Goal: Task Accomplishment & Management: Manage account settings

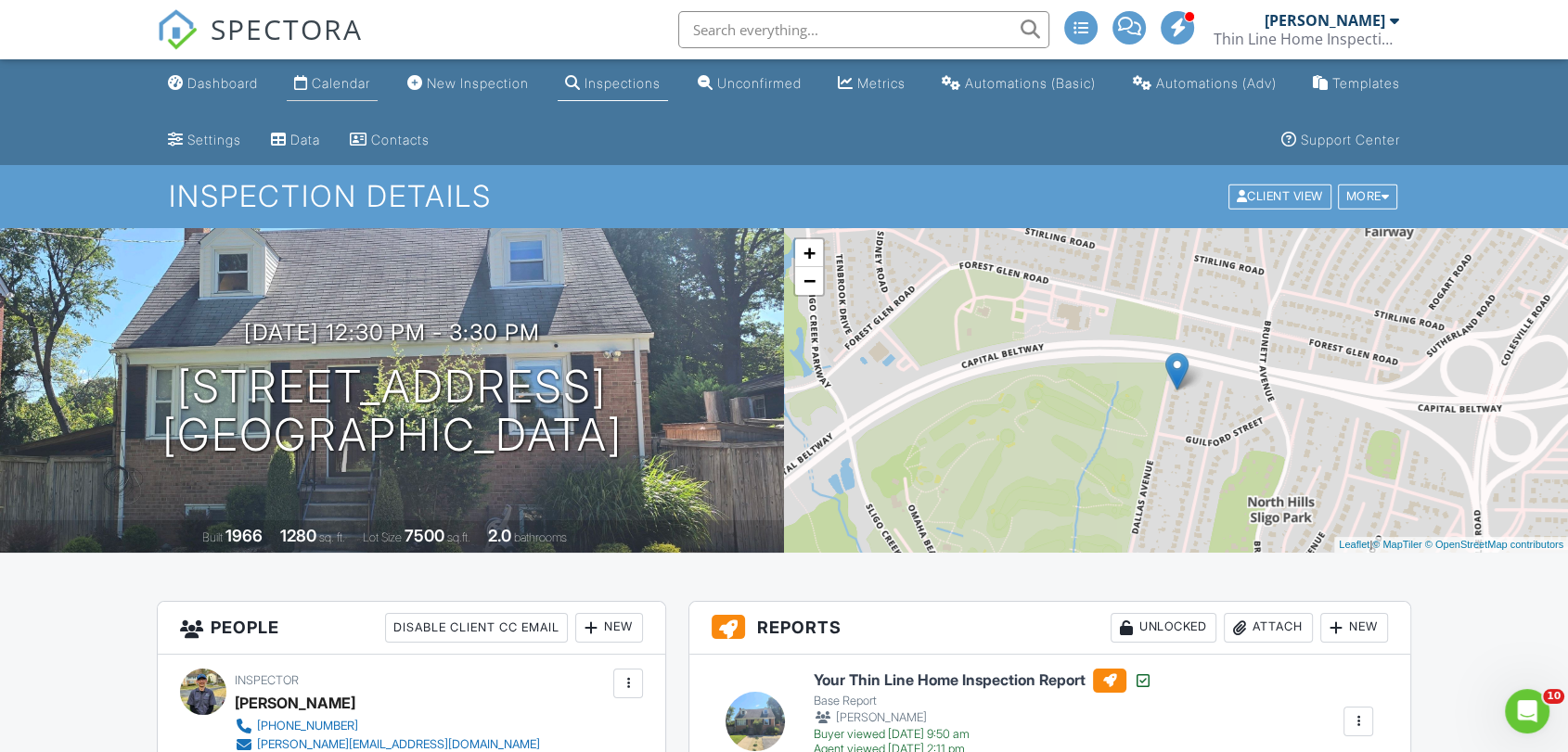
click at [333, 76] on div "Calendar" at bounding box center [341, 83] width 59 height 15
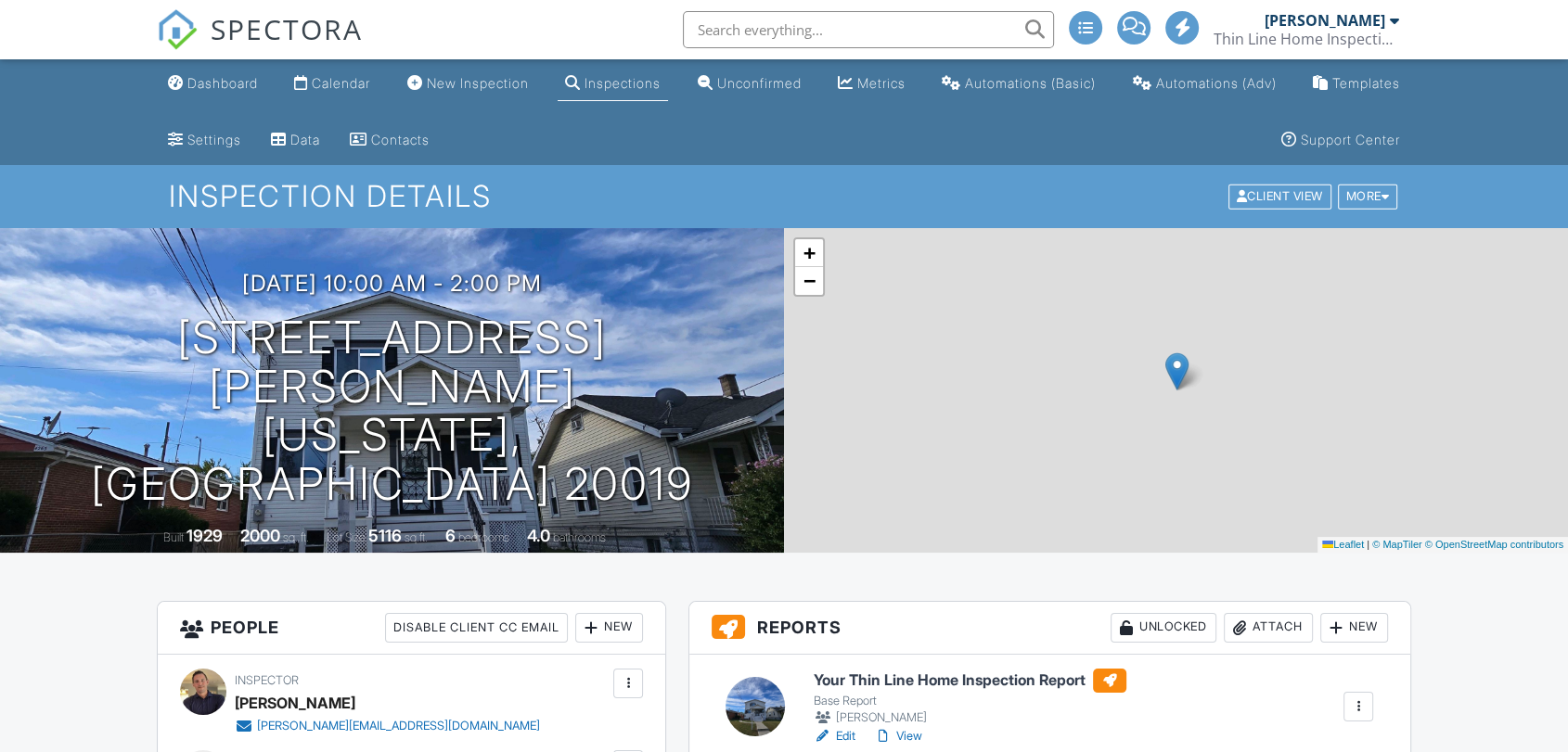
click at [1272, 626] on div "Attach" at bounding box center [1268, 628] width 89 height 30
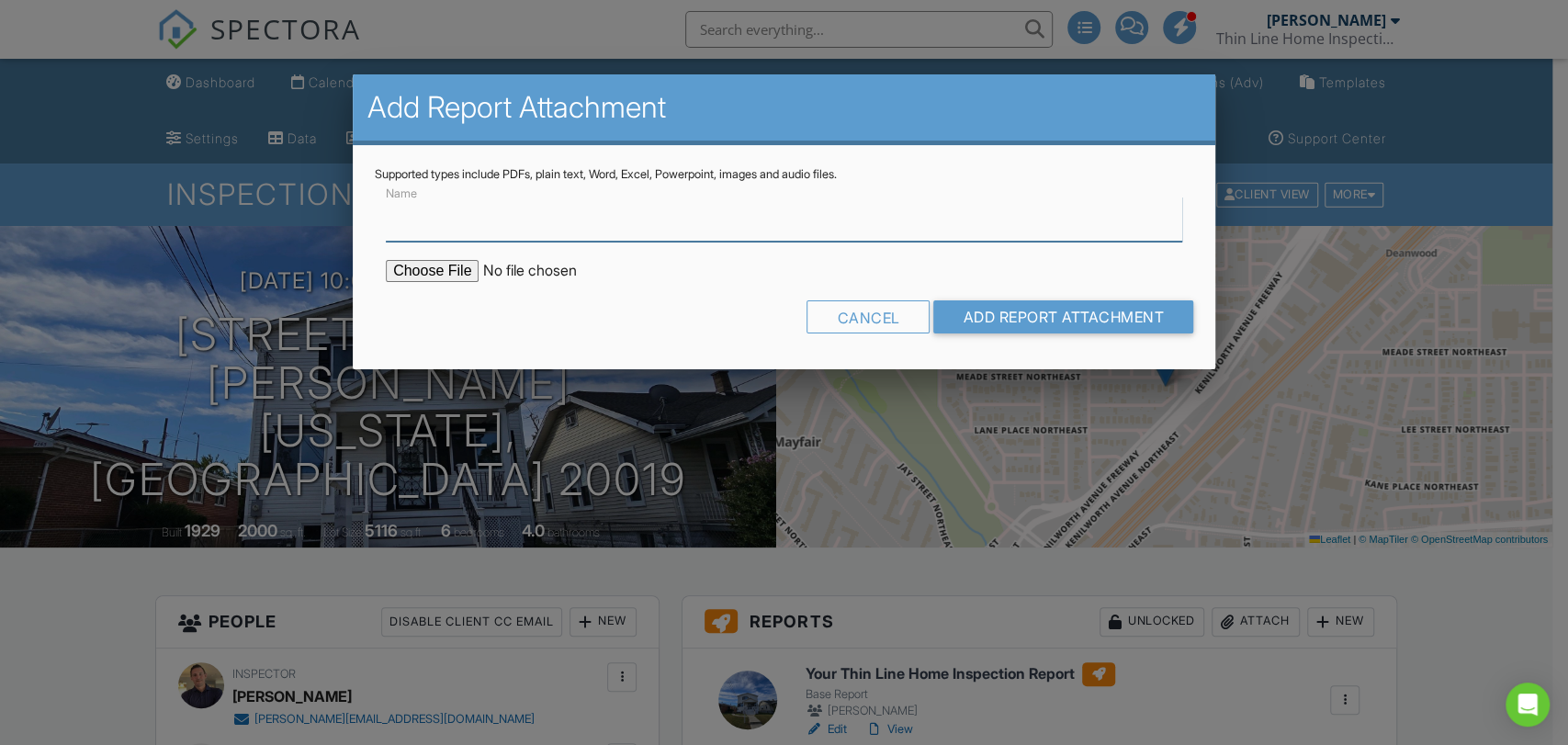
paste input "WDI_4261-[PERSON_NAME]-STREET-NE_[DATE]"
type input "WDI_4261-[PERSON_NAME]-STREET-NE_[DATE]"
click at [448, 273] on input "file" at bounding box center [542, 271] width 312 height 22
type input "C:\fakepath\WDI_4261-[PERSON_NAME]-STREET-NE_[DATE].pdf"
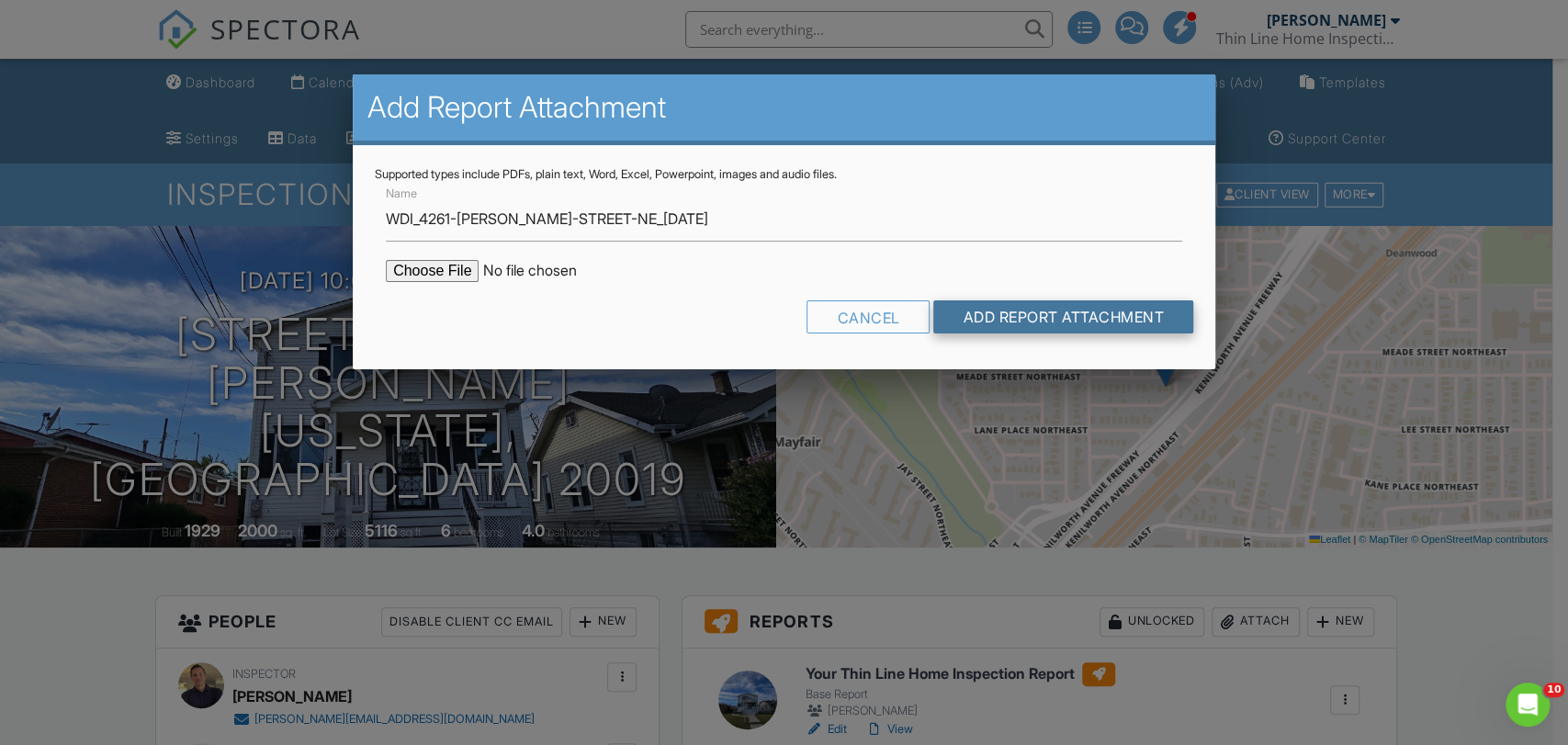
click at [1021, 321] on input "Add Report Attachment" at bounding box center [1063, 316] width 260 height 33
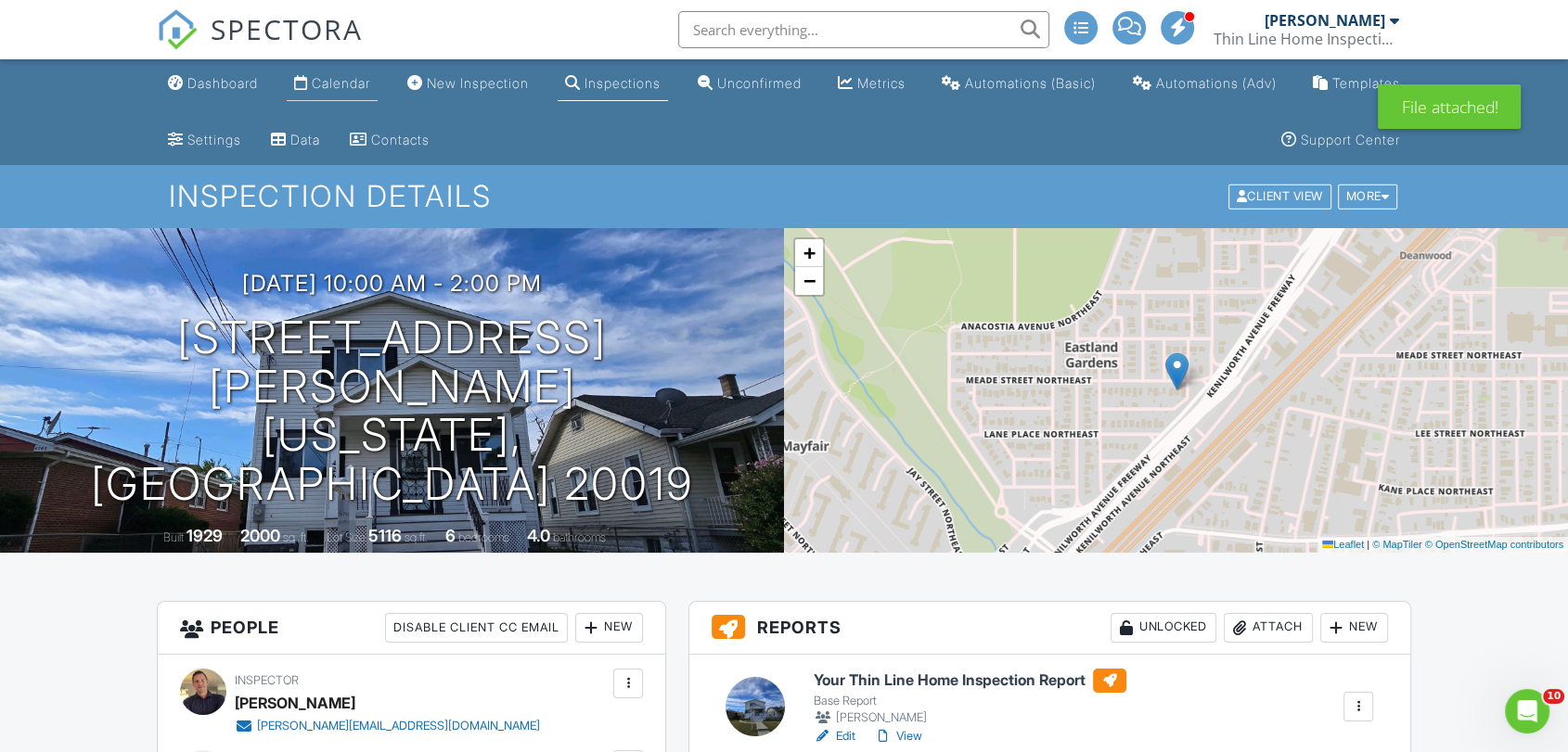
click at [337, 84] on div "Calendar" at bounding box center [341, 83] width 59 height 15
